Goal: Navigation & Orientation: Go to known website

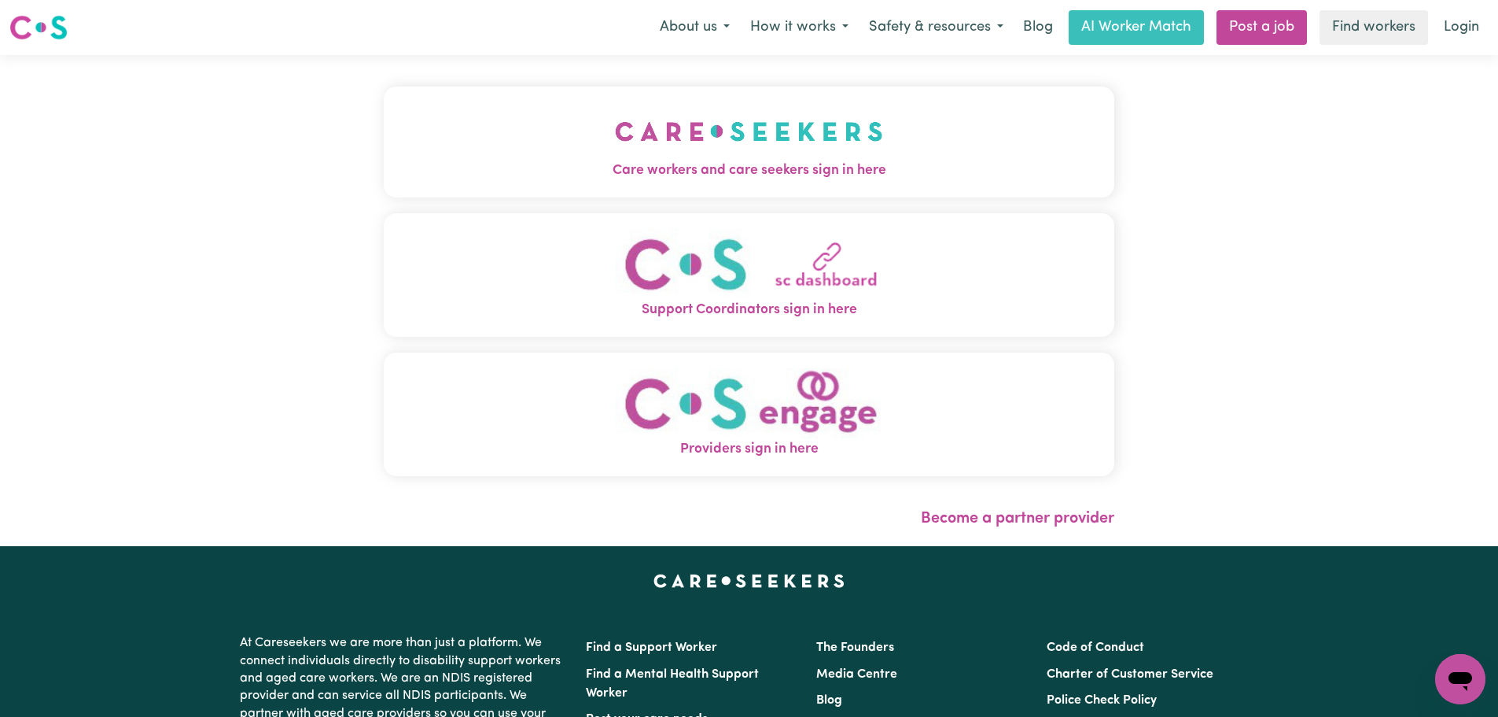
click at [693, 385] on img "Providers sign in here" at bounding box center [749, 403] width 268 height 72
click at [546, 412] on button "Providers sign in here" at bounding box center [749, 413] width 731 height 123
